Goal: Task Accomplishment & Management: Use online tool/utility

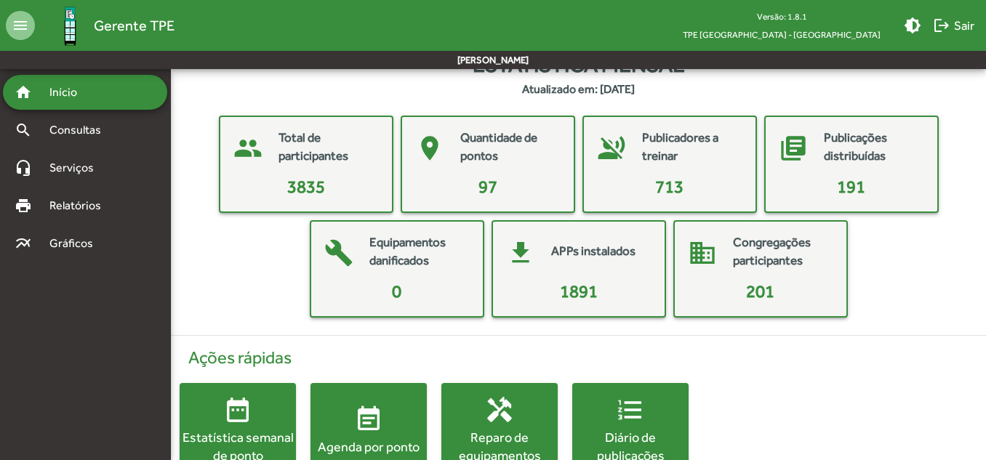
scroll to position [73, 0]
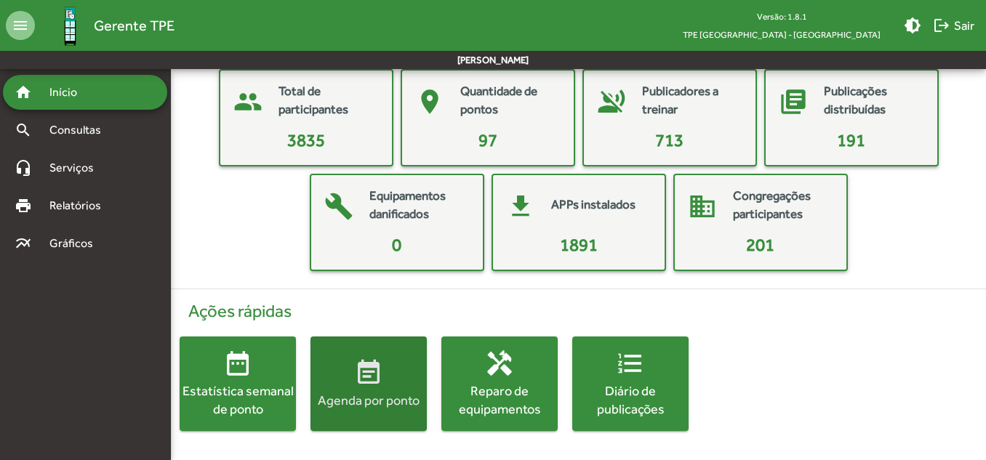
click at [349, 379] on span "event_note Agenda por ponto" at bounding box center [368, 383] width 116 height 51
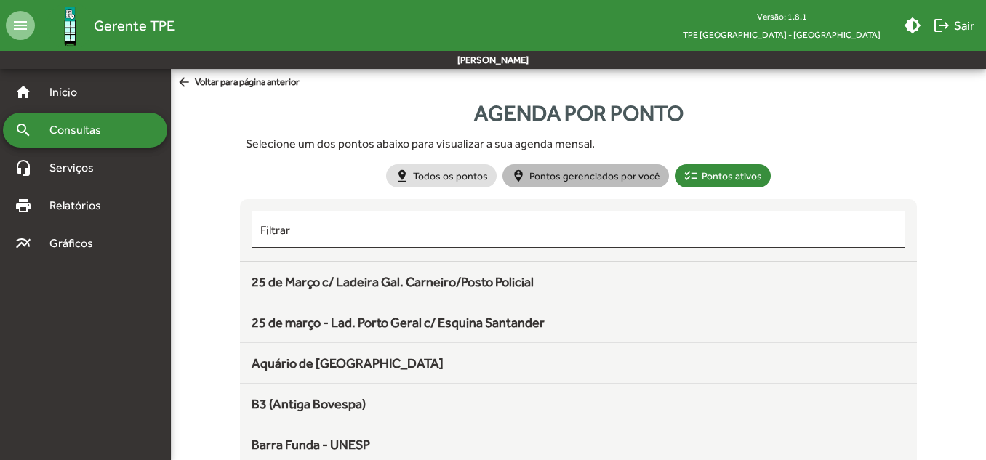
click at [612, 176] on mat-chip "person_pin_circle Pontos gerenciados por você" at bounding box center [585, 175] width 167 height 23
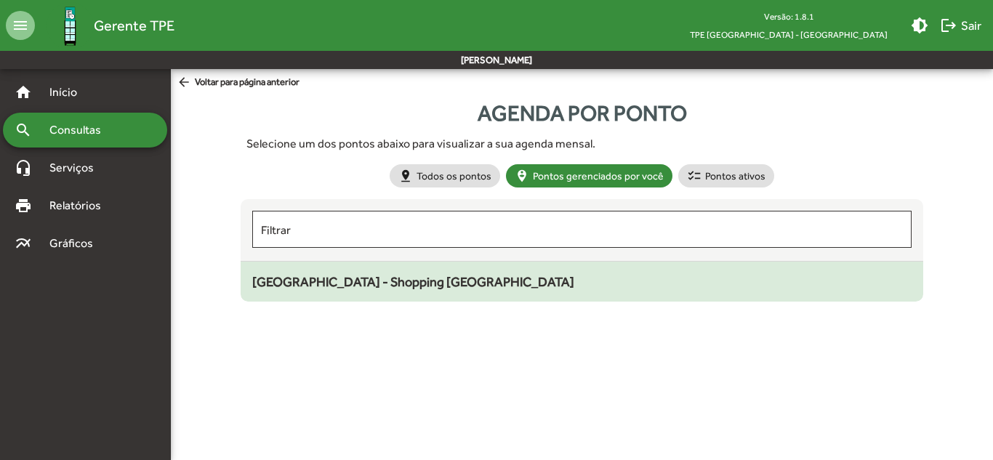
click at [383, 287] on span "[GEOGRAPHIC_DATA] - Shopping [GEOGRAPHIC_DATA]" at bounding box center [413, 281] width 322 height 15
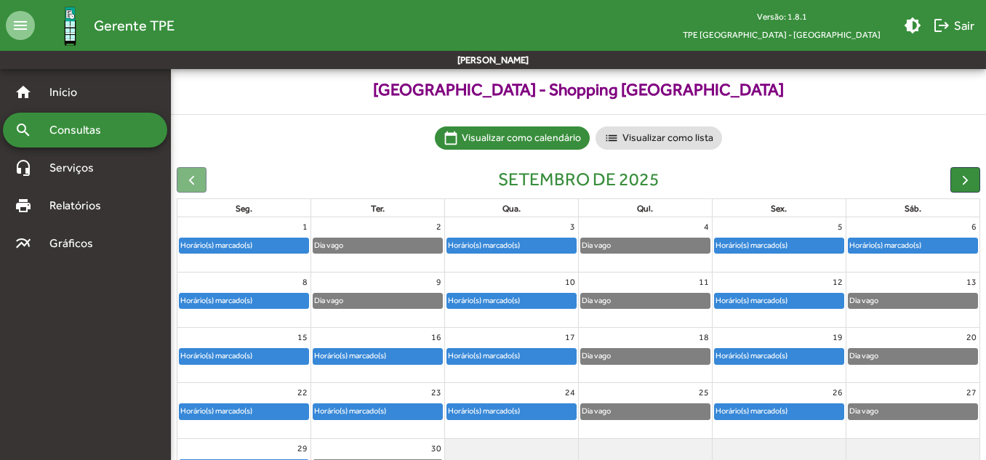
scroll to position [142, 0]
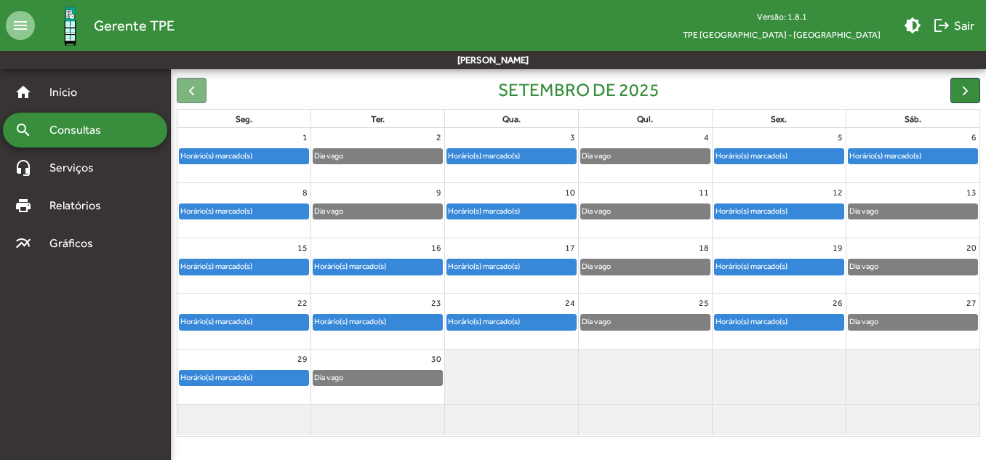
click at [226, 376] on div "Horário(s) marcado(s)" at bounding box center [216, 378] width 73 height 14
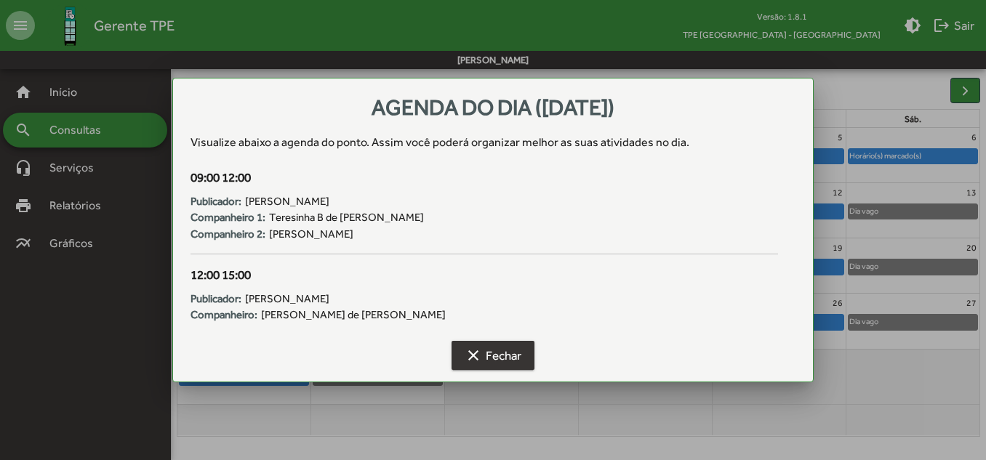
click at [486, 357] on span "clear Fechar" at bounding box center [493, 355] width 57 height 26
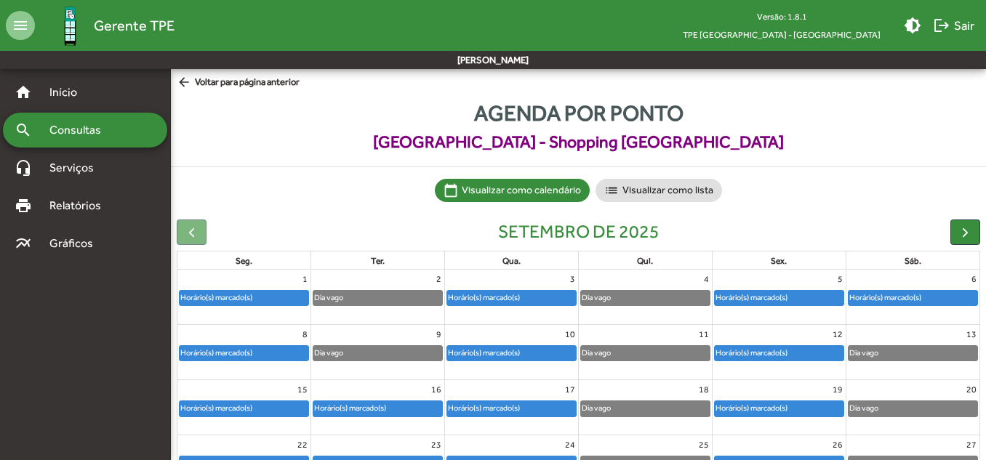
scroll to position [142, 0]
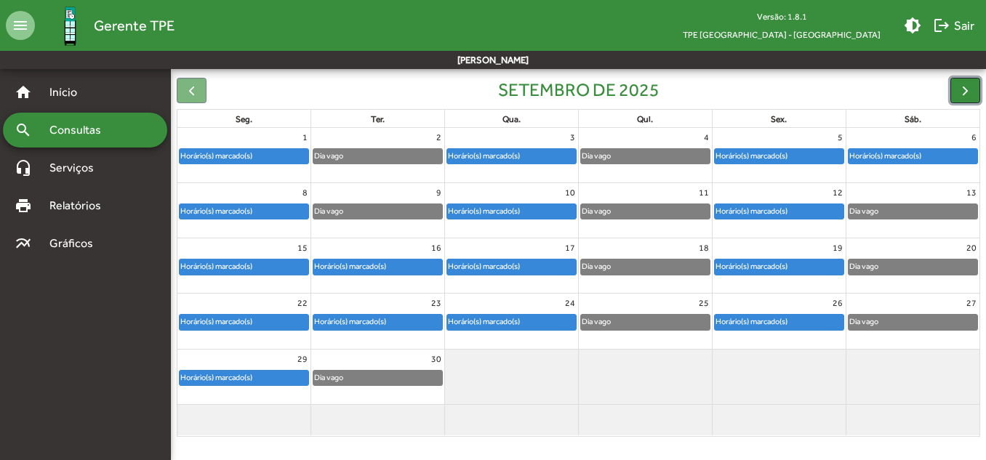
click at [958, 89] on span "button" at bounding box center [965, 90] width 15 height 15
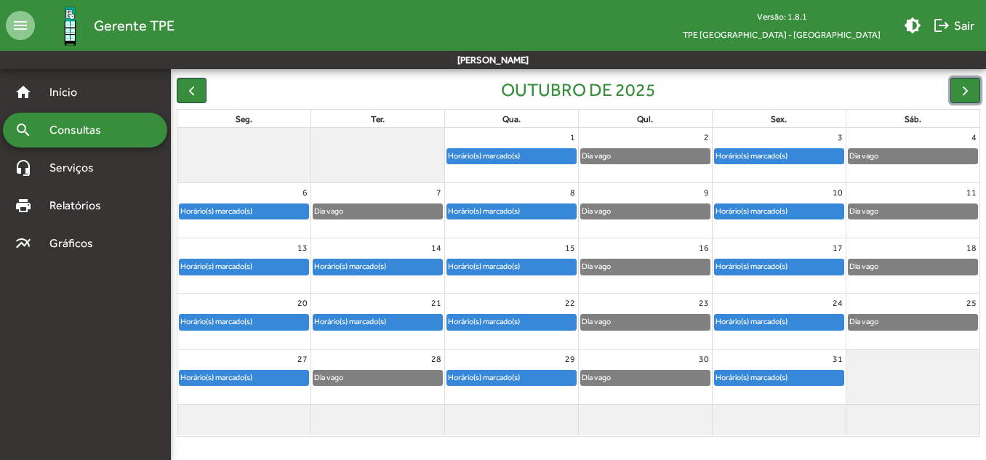
click at [764, 377] on div "Horário(s) marcado(s)" at bounding box center [751, 378] width 73 height 14
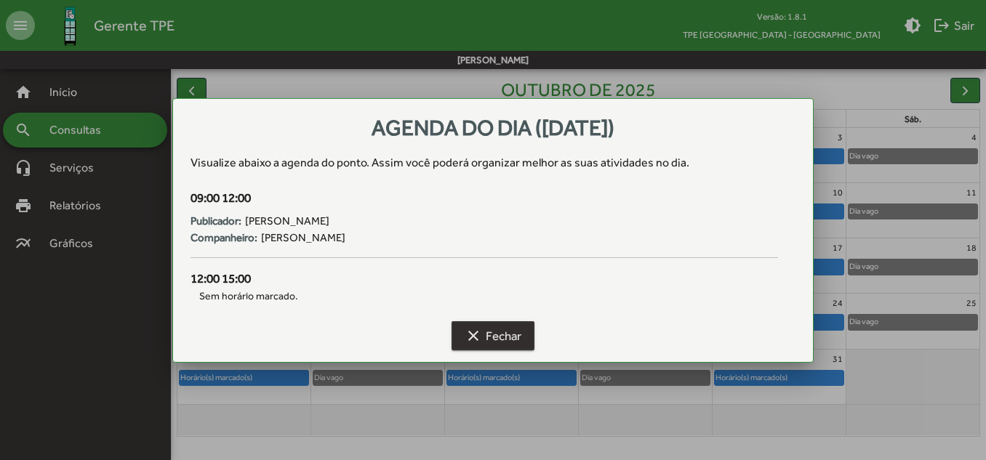
click at [492, 332] on span "clear Fechar" at bounding box center [493, 336] width 57 height 26
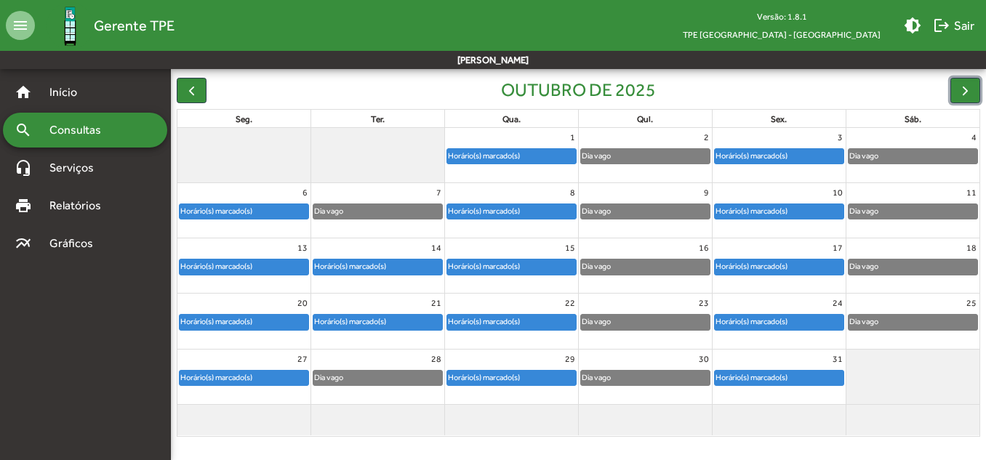
click at [521, 157] on div "Horário(s) marcado(s)" at bounding box center [483, 156] width 73 height 14
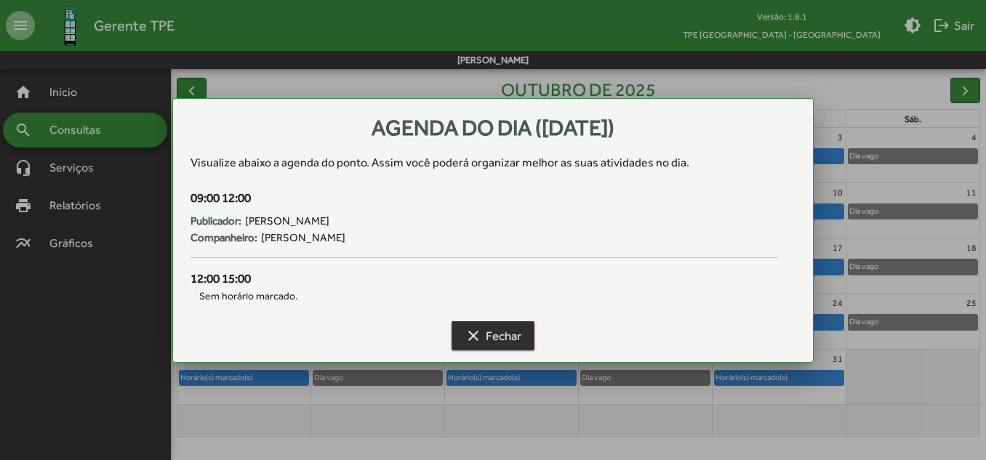
click at [478, 337] on mat-icon "clear" at bounding box center [473, 335] width 17 height 17
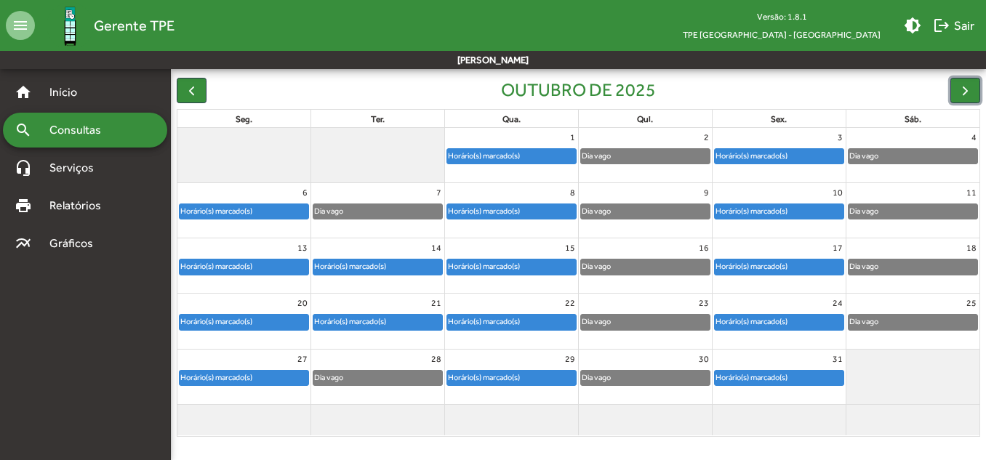
click at [747, 156] on div "Horário(s) marcado(s)" at bounding box center [751, 156] width 73 height 14
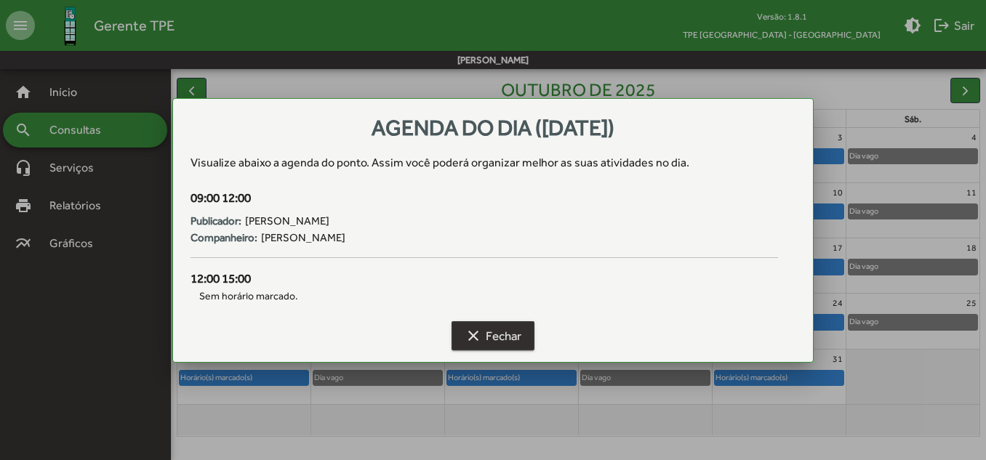
click at [486, 334] on span "clear Fechar" at bounding box center [493, 336] width 57 height 26
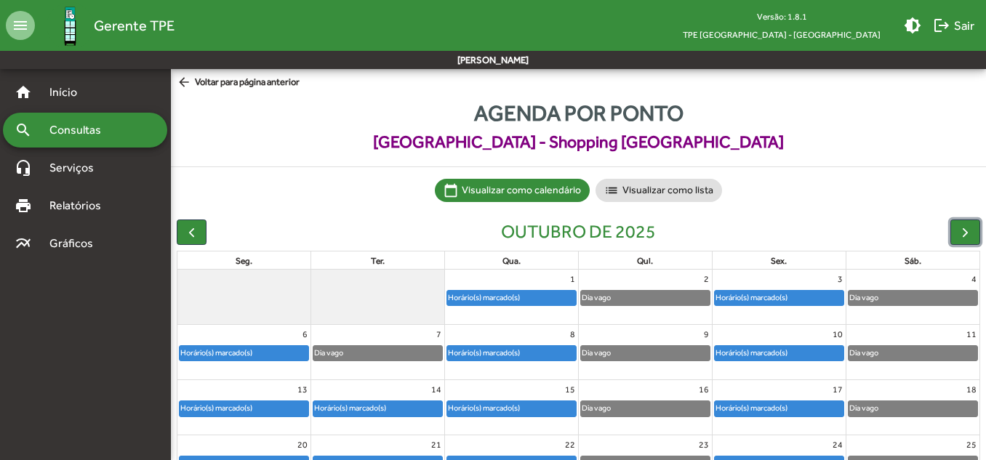
scroll to position [142, 0]
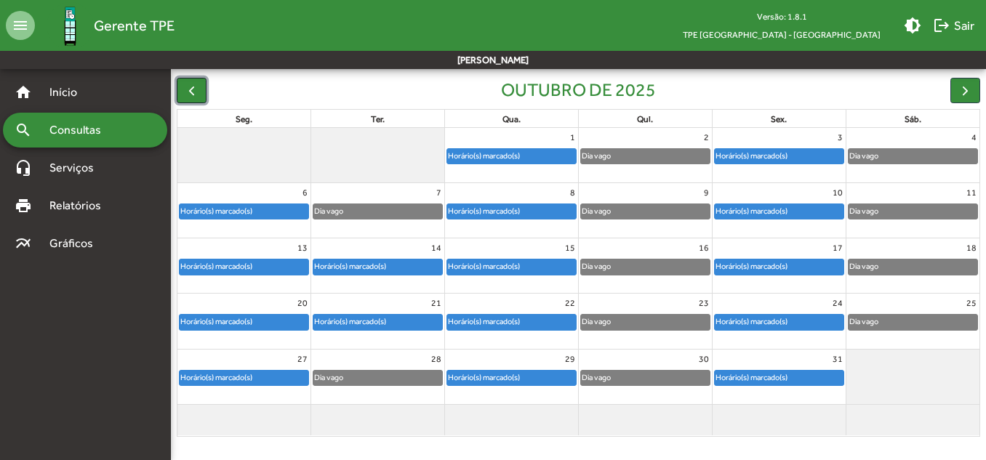
click at [189, 90] on span "button" at bounding box center [191, 90] width 15 height 15
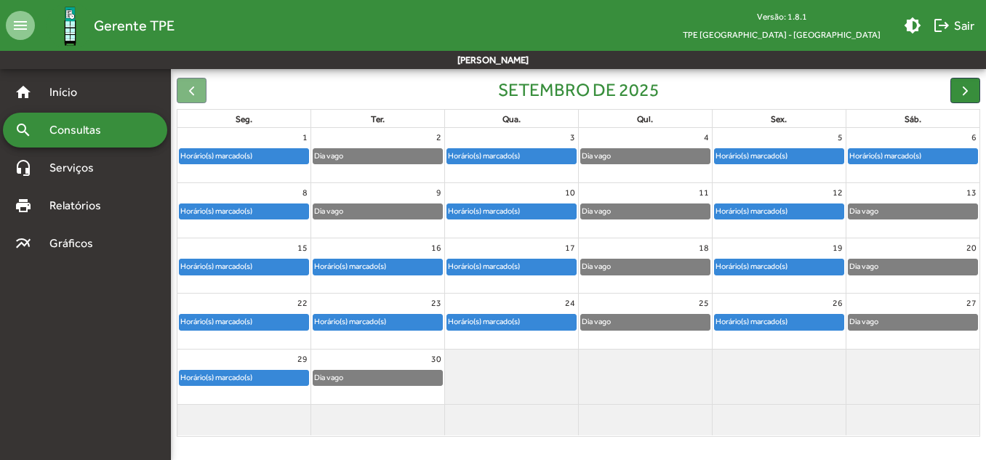
click at [252, 376] on div "Horário(s) marcado(s)" at bounding box center [216, 378] width 73 height 14
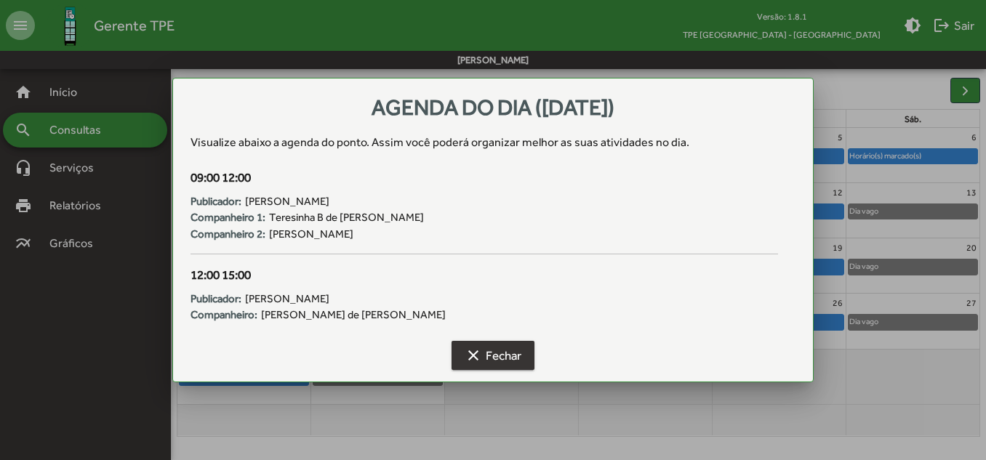
click at [457, 361] on button "clear Fechar" at bounding box center [493, 355] width 83 height 29
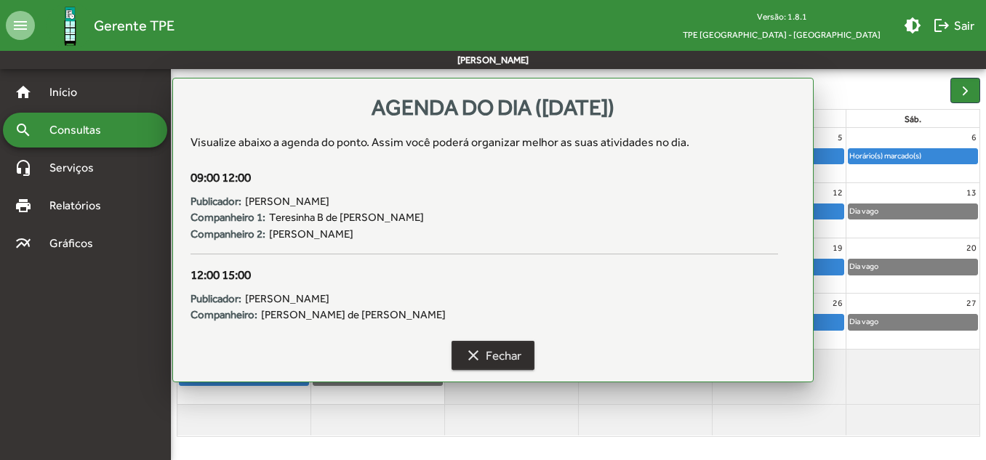
scroll to position [142, 0]
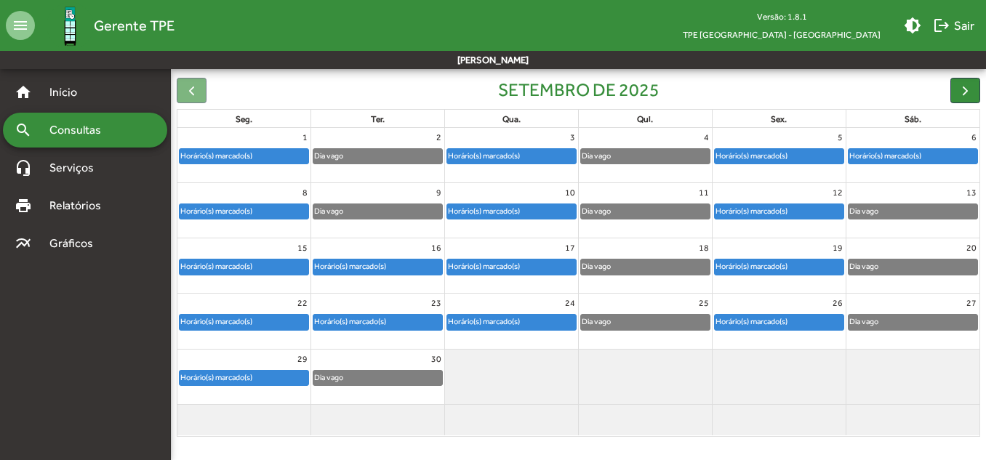
click at [271, 374] on div "Horário(s) marcado(s)" at bounding box center [244, 378] width 129 height 15
